Goal: Entertainment & Leisure: Consume media (video, audio)

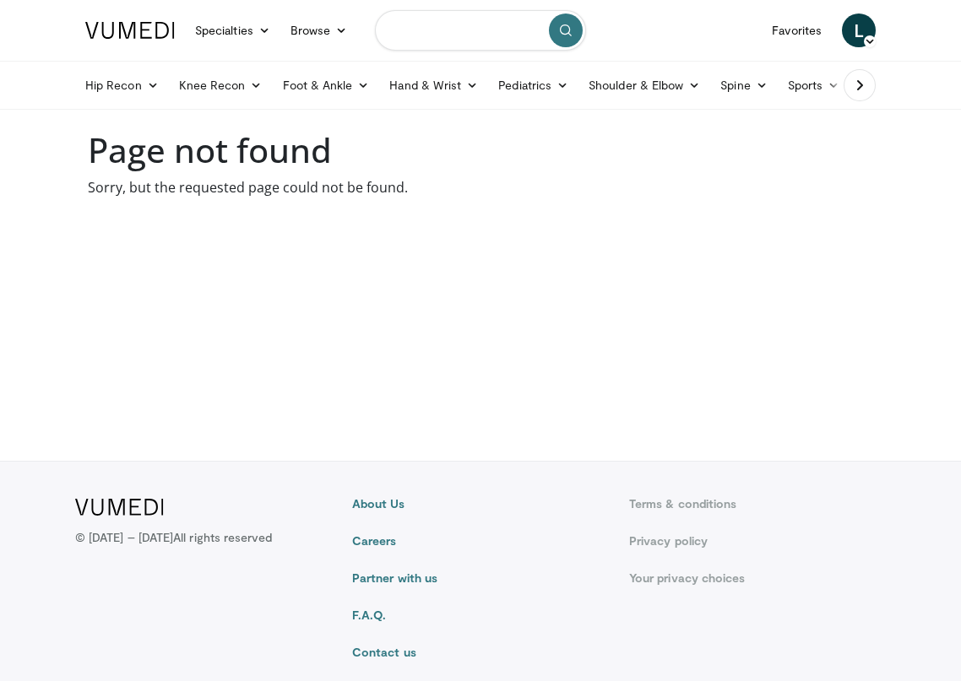
click at [437, 32] on input "Search topics, interventions" at bounding box center [480, 30] width 211 height 41
type input "*********"
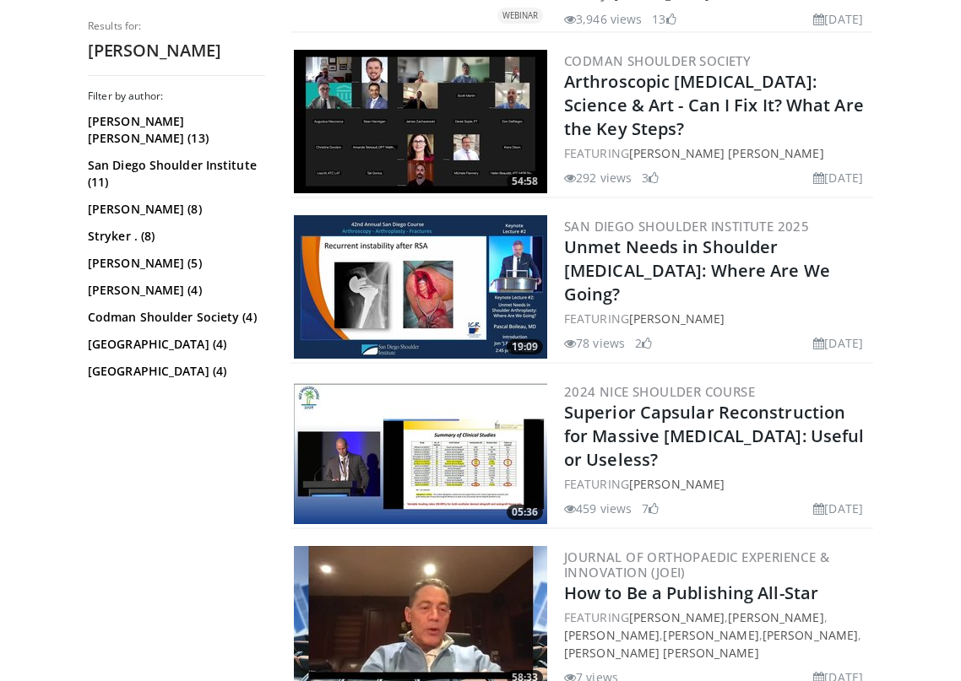
scroll to position [1533, 0]
click at [190, 157] on link "San Diego Shoulder Institute (11)" at bounding box center [174, 174] width 173 height 34
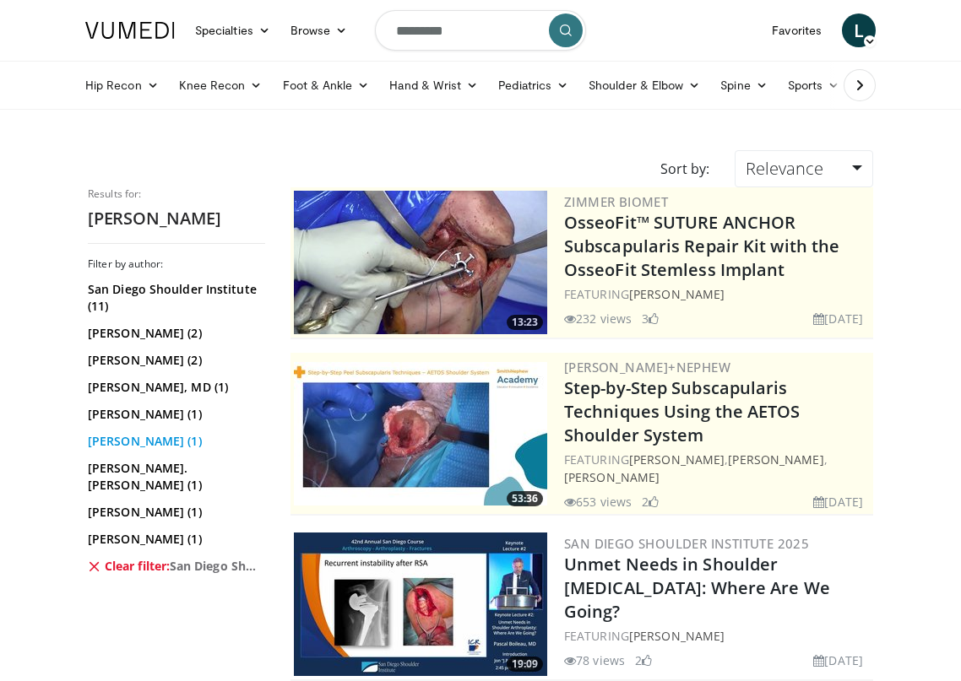
click at [143, 440] on link "Pascal Boileau (1)" at bounding box center [174, 441] width 173 height 17
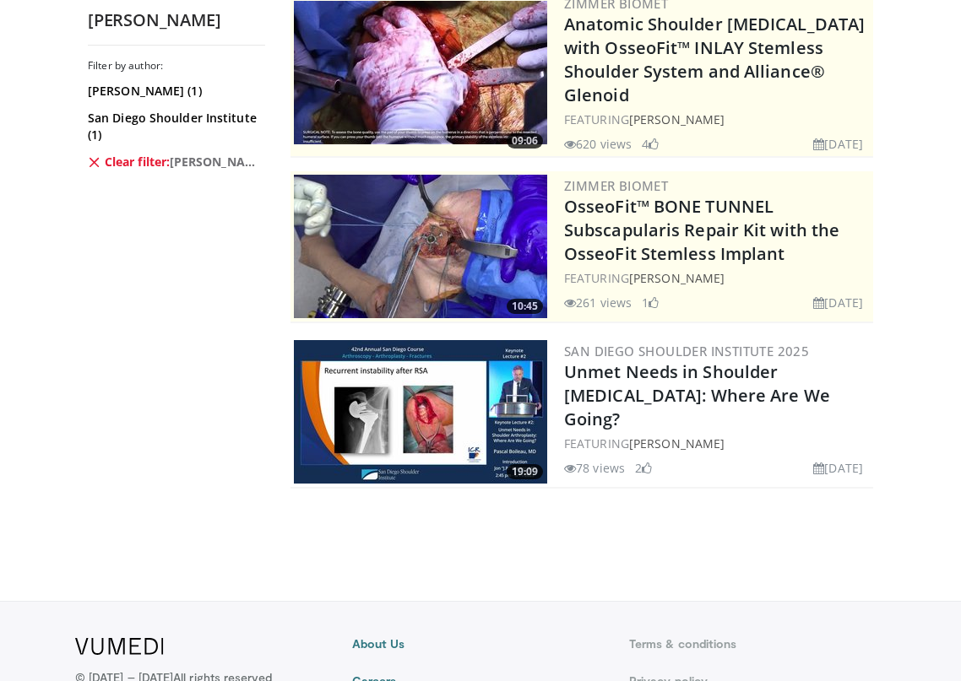
scroll to position [176, 0]
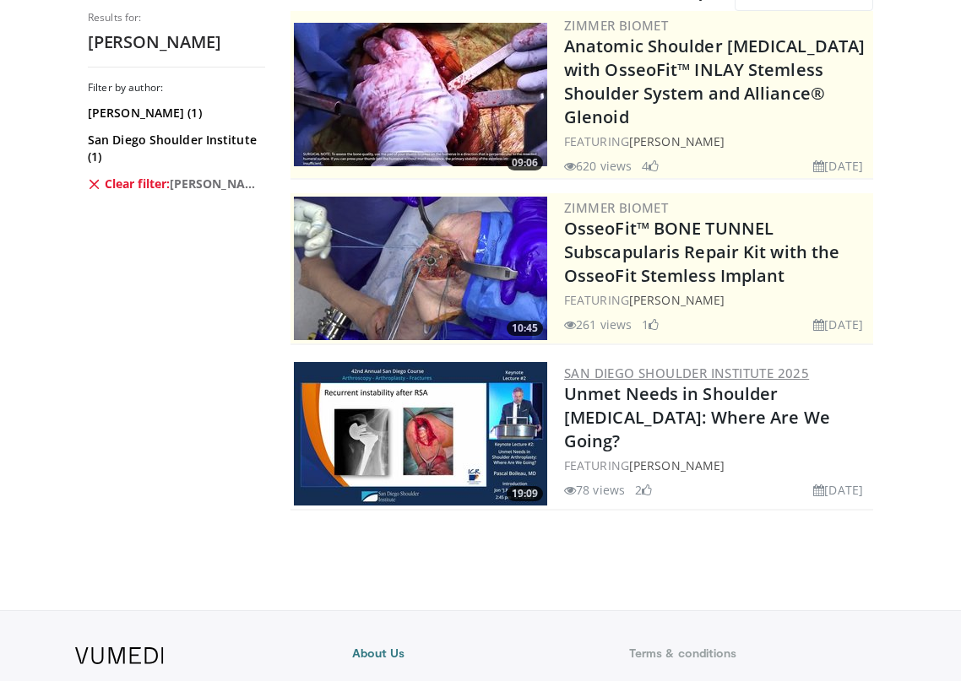
click at [665, 365] on link "San Diego Shoulder Institute 2025" at bounding box center [686, 373] width 245 height 17
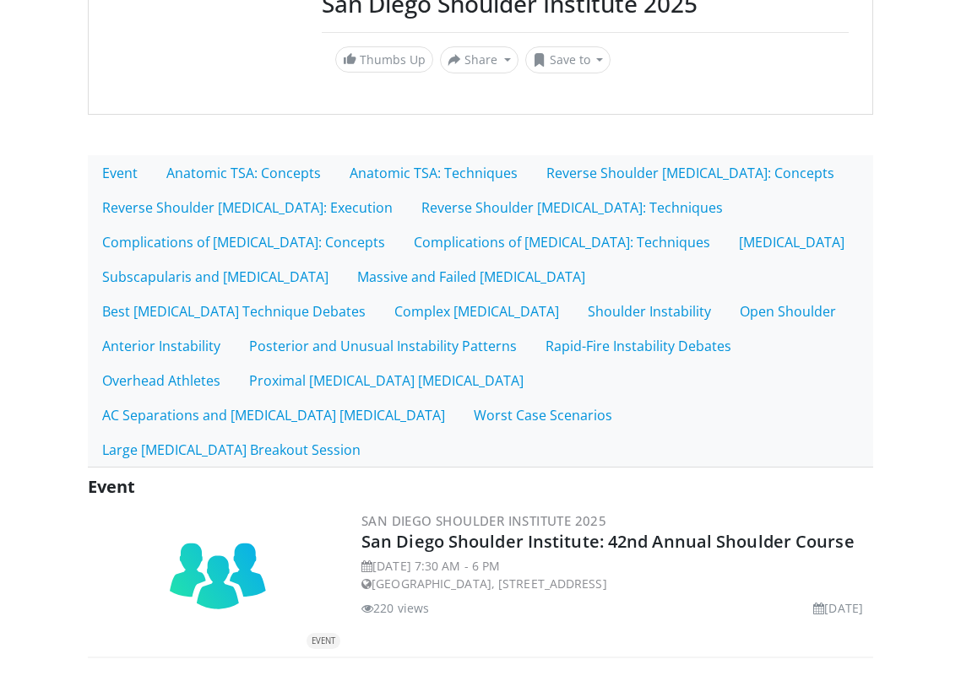
scroll to position [207, 0]
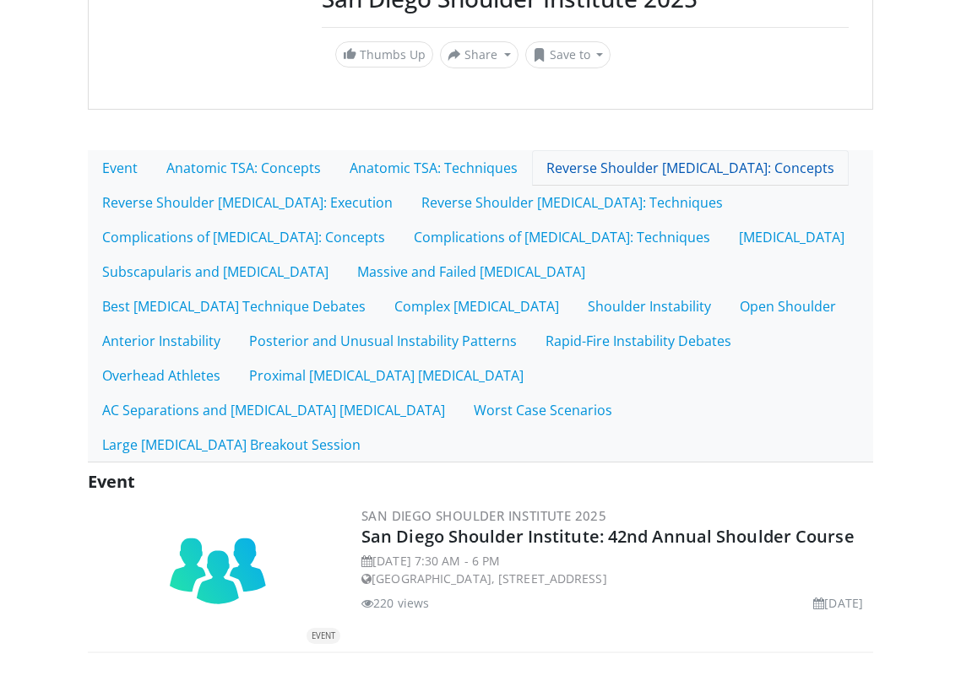
click at [650, 160] on link "Reverse Shoulder [MEDICAL_DATA]: Concepts" at bounding box center [690, 167] width 317 height 35
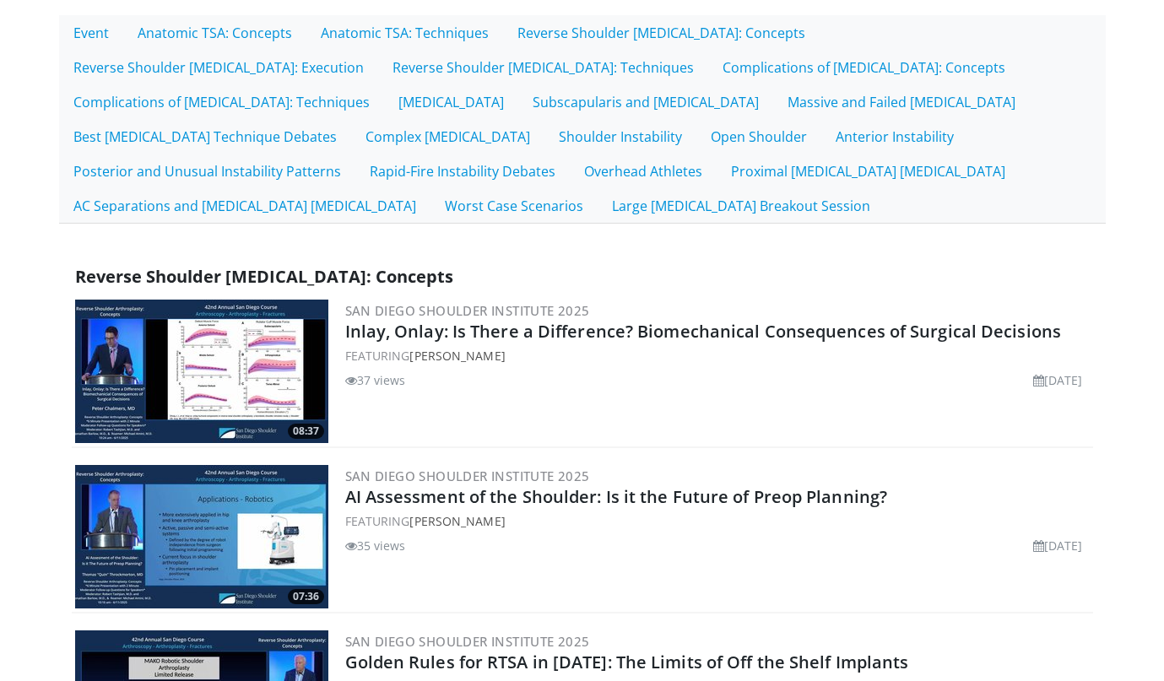
scroll to position [347, 0]
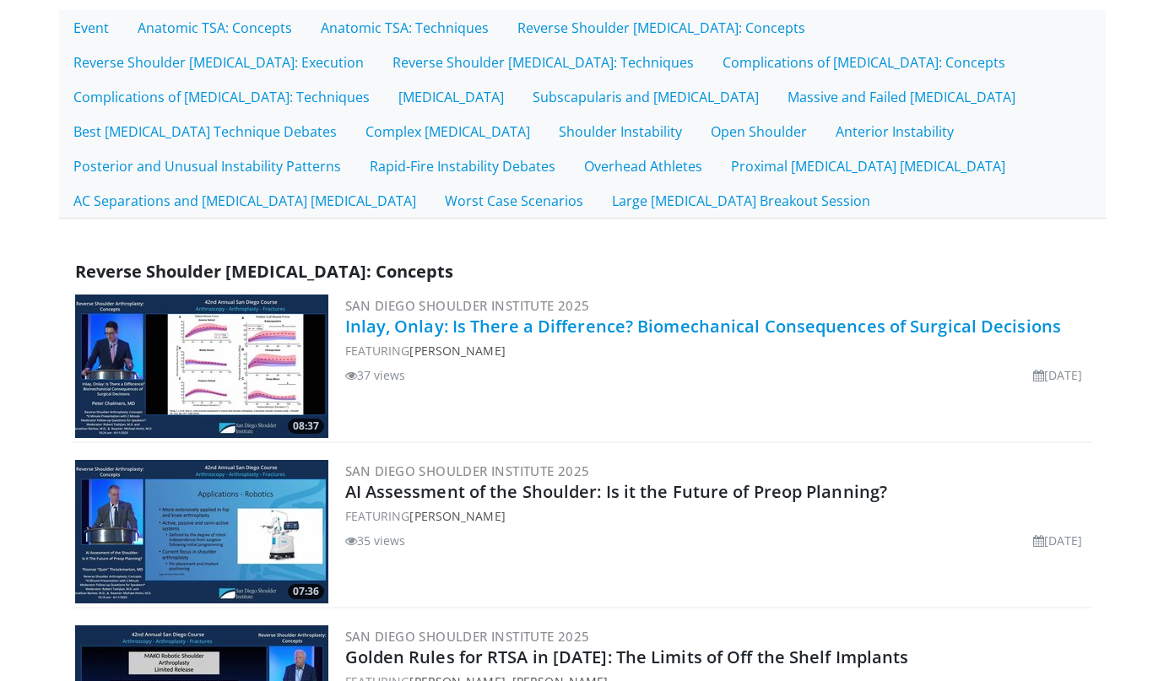
click at [776, 330] on link "Inlay, Onlay: Is There a Difference? Biomechanical Consequences of Surgical Dec…" at bounding box center [703, 326] width 717 height 23
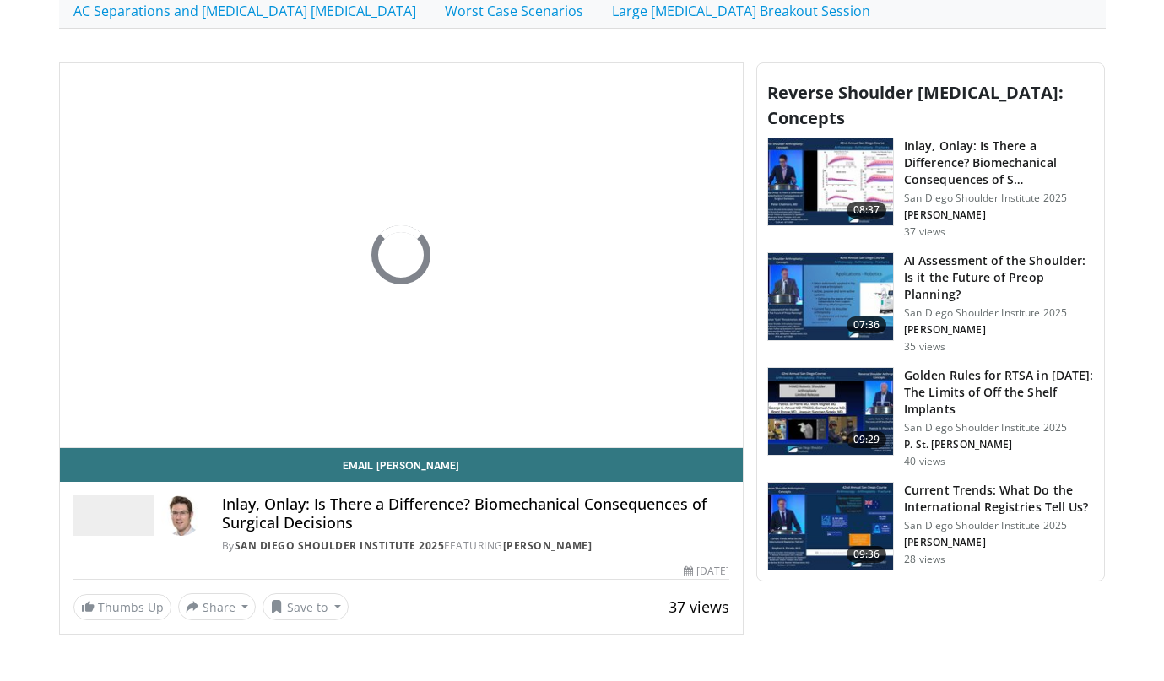
scroll to position [448, 0]
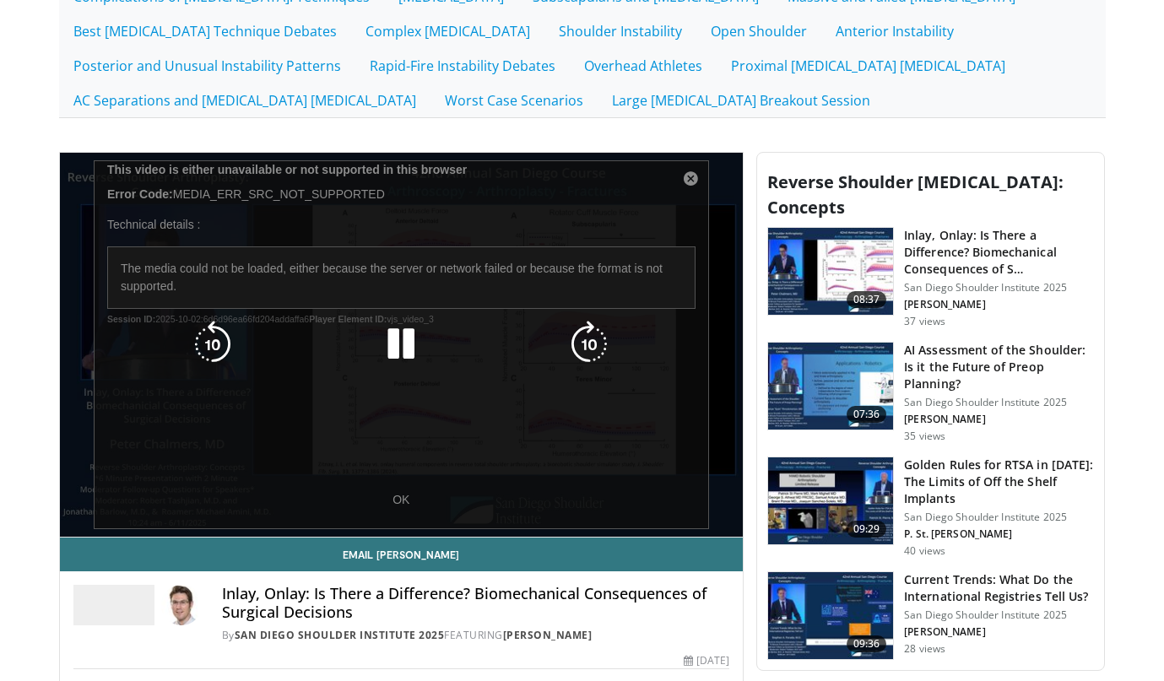
click at [399, 501] on div "10 seconds Tap to unmute" at bounding box center [402, 345] width 684 height 384
click at [404, 505] on div "10 seconds Tap to unmute" at bounding box center [402, 345] width 684 height 384
click at [393, 350] on icon "Video Player" at bounding box center [400, 344] width 47 height 47
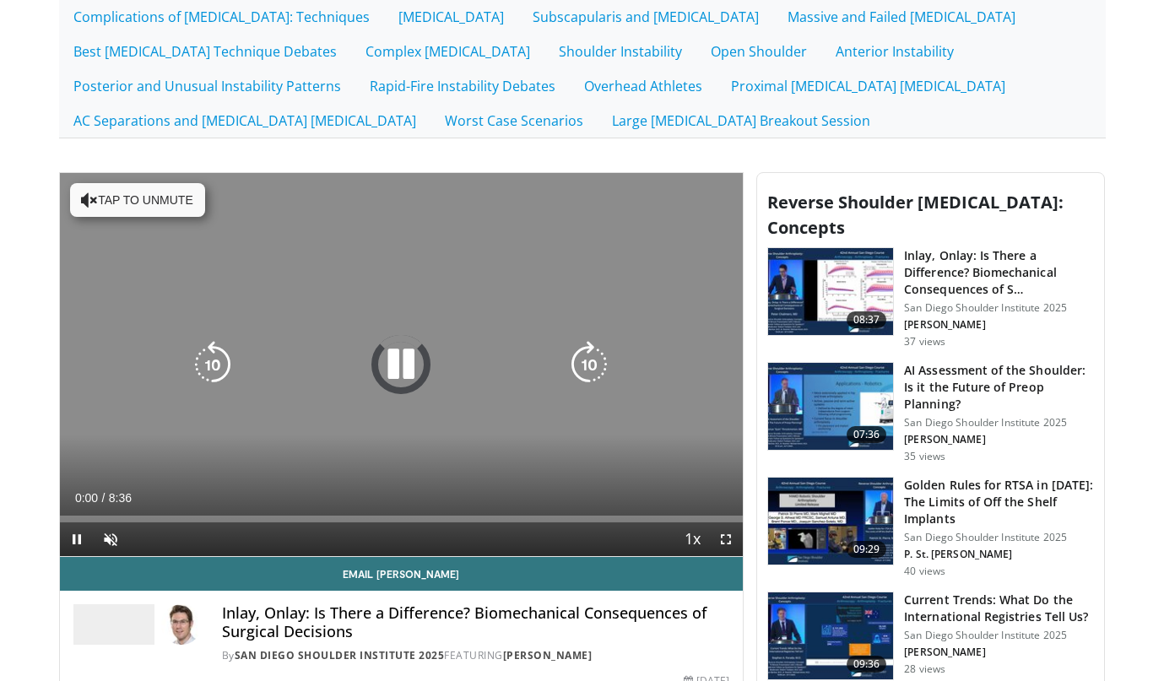
scroll to position [451, 0]
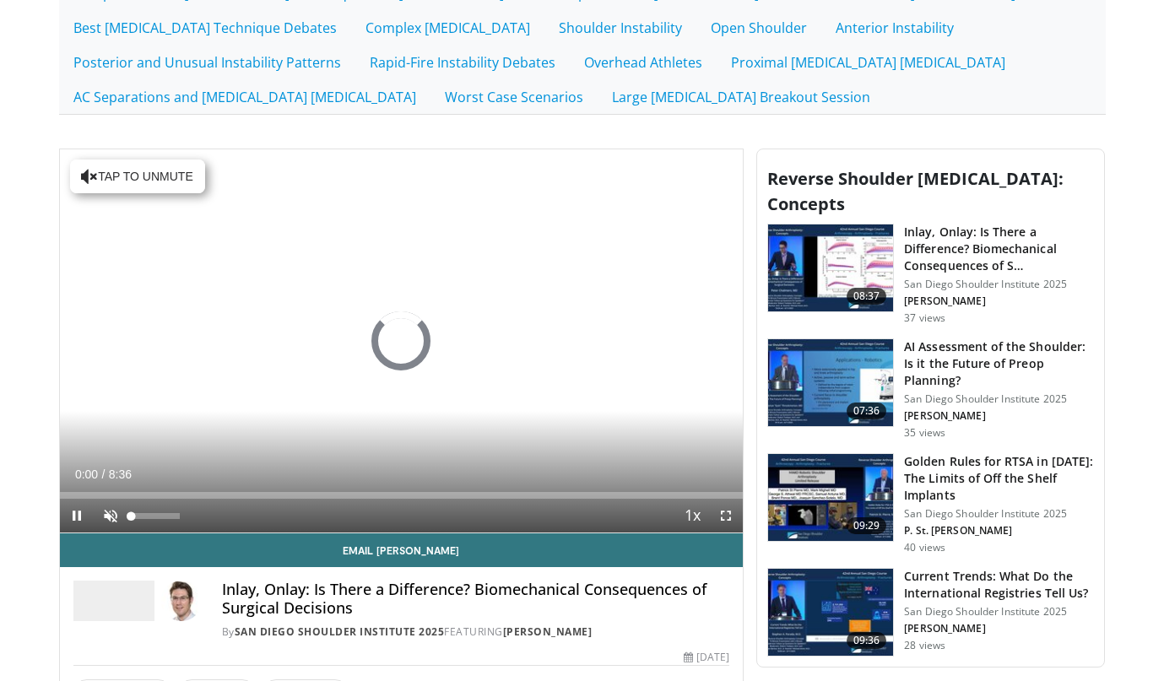
click at [107, 508] on span "Video Player" at bounding box center [111, 516] width 34 height 34
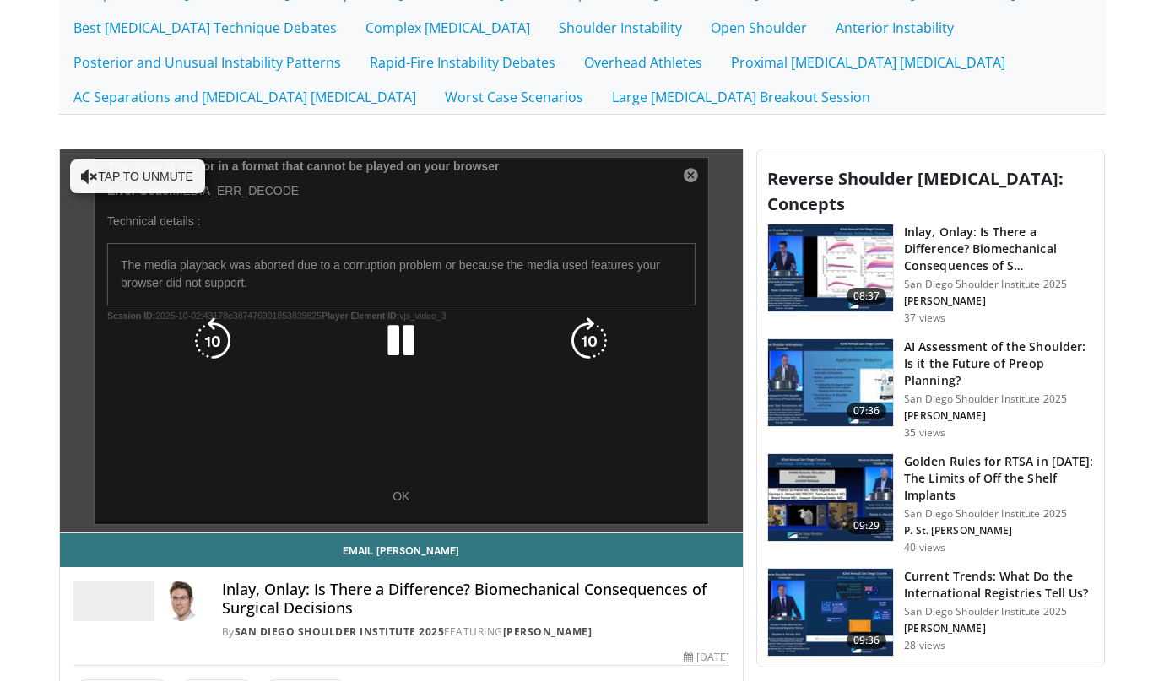
click at [401, 492] on div "10 seconds Tap to unmute" at bounding box center [402, 341] width 684 height 384
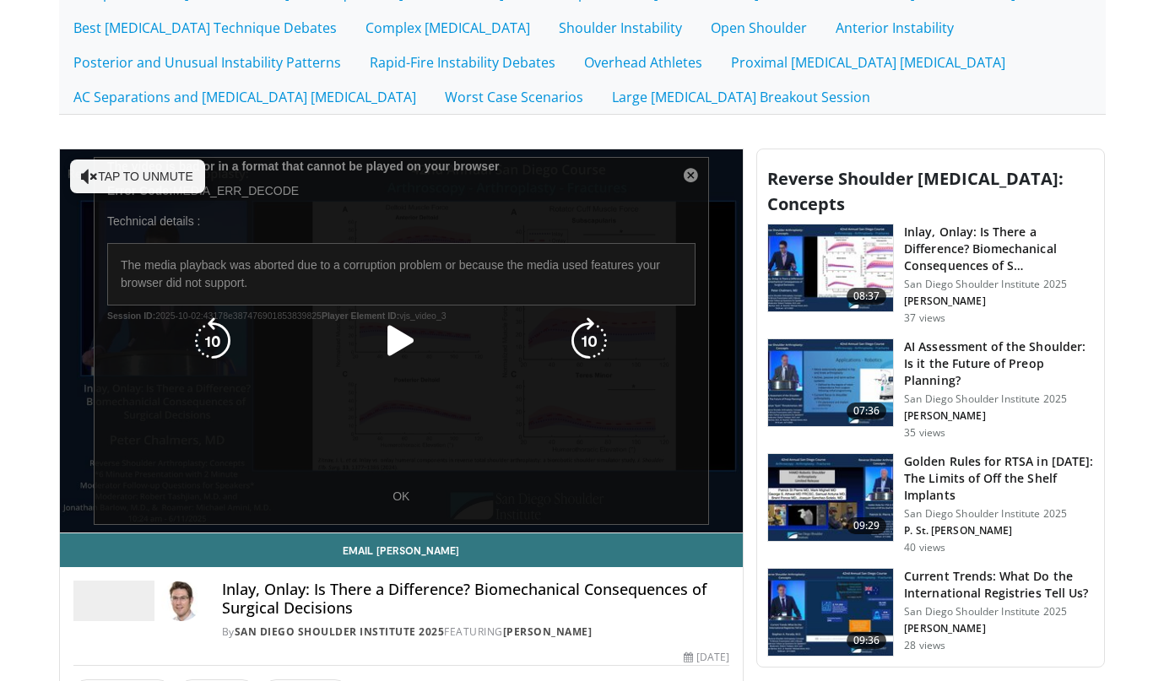
click at [405, 336] on icon "Video Player" at bounding box center [400, 340] width 47 height 47
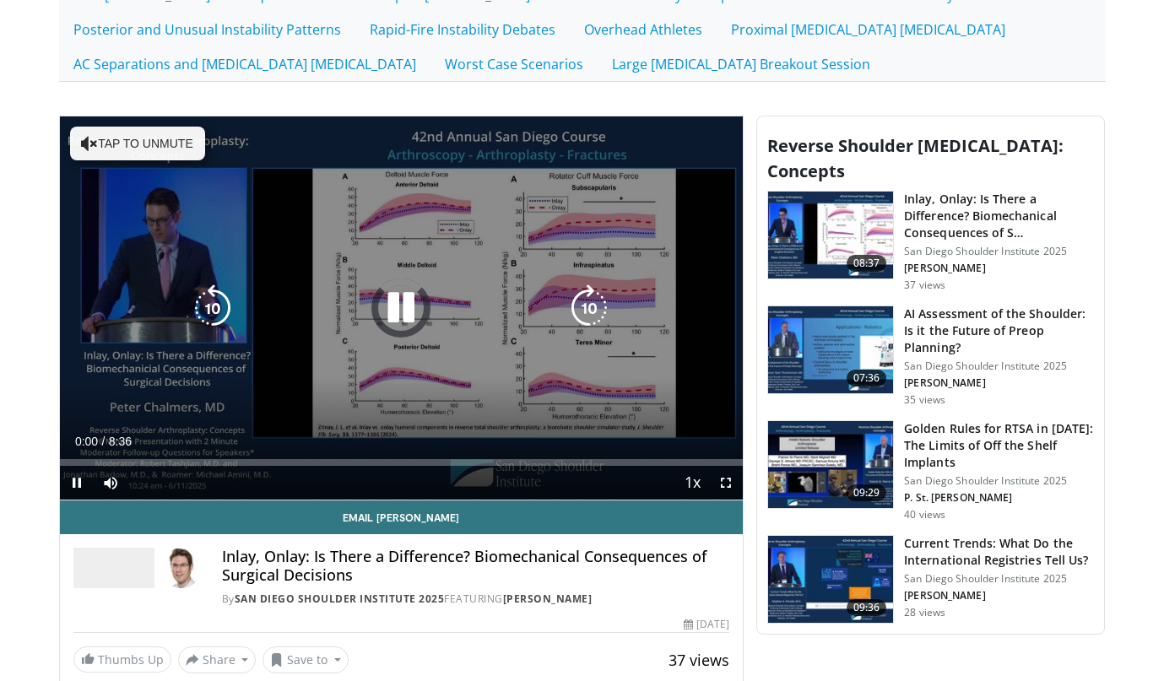
scroll to position [504, 0]
